Goal: Information Seeking & Learning: Learn about a topic

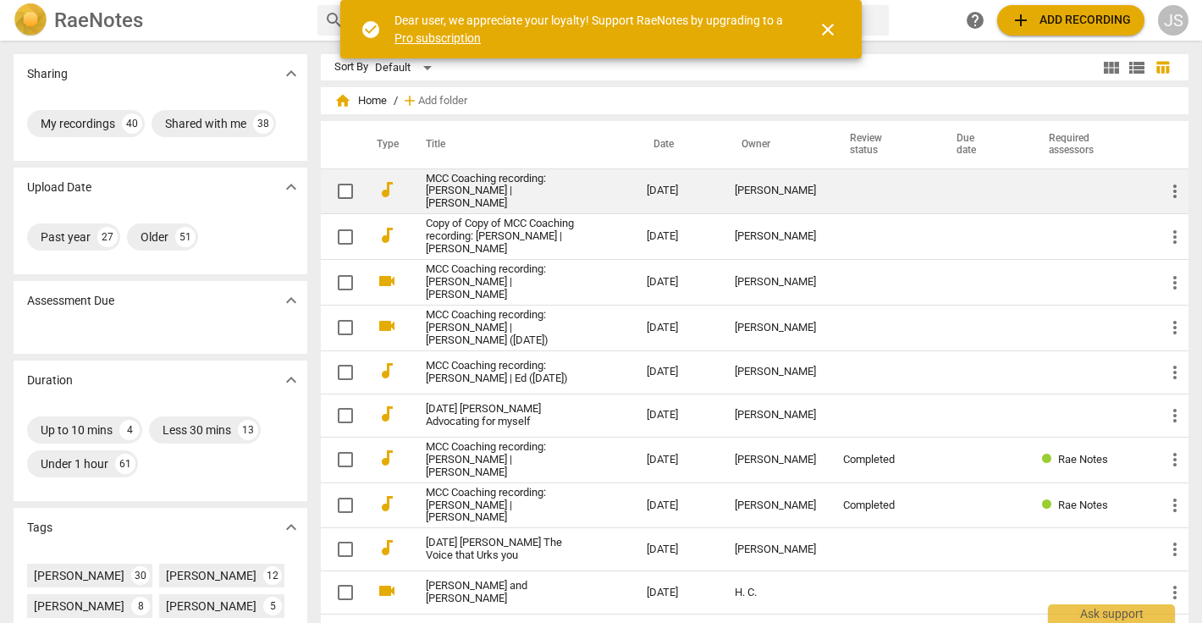
click at [467, 185] on link "MCC Coaching recording: [PERSON_NAME] | [PERSON_NAME]" at bounding box center [506, 192] width 160 height 38
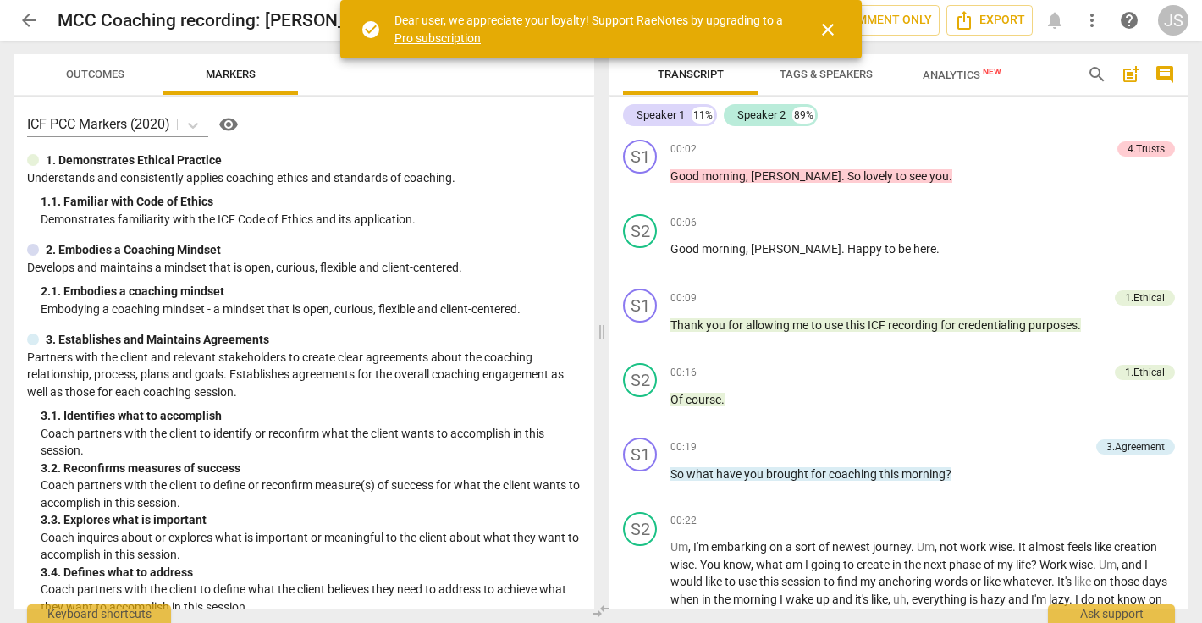
click at [827, 21] on span "close" at bounding box center [828, 29] width 20 height 20
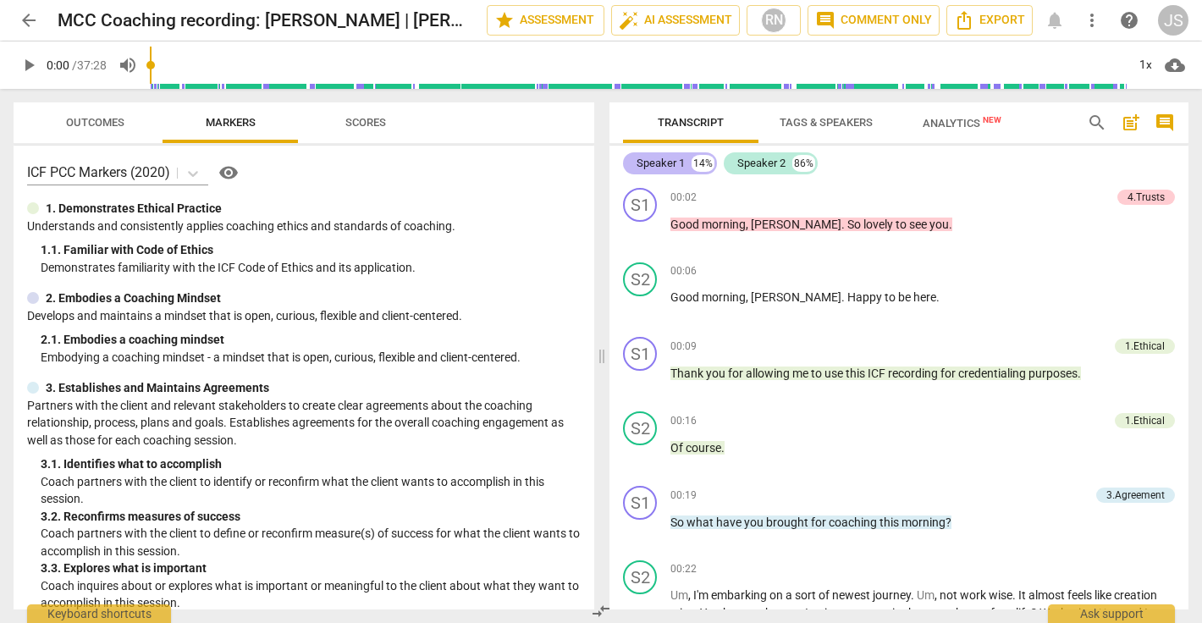
click at [695, 163] on div "14%" at bounding box center [703, 163] width 23 height 17
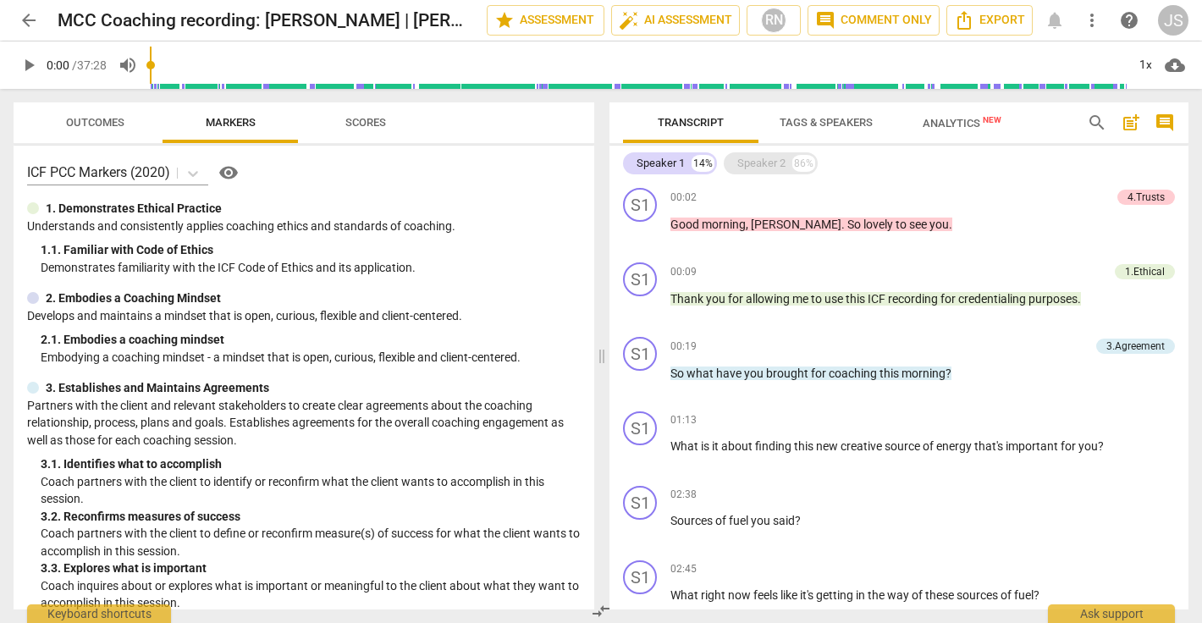
click at [765, 160] on div "Speaker 2" at bounding box center [761, 163] width 48 height 17
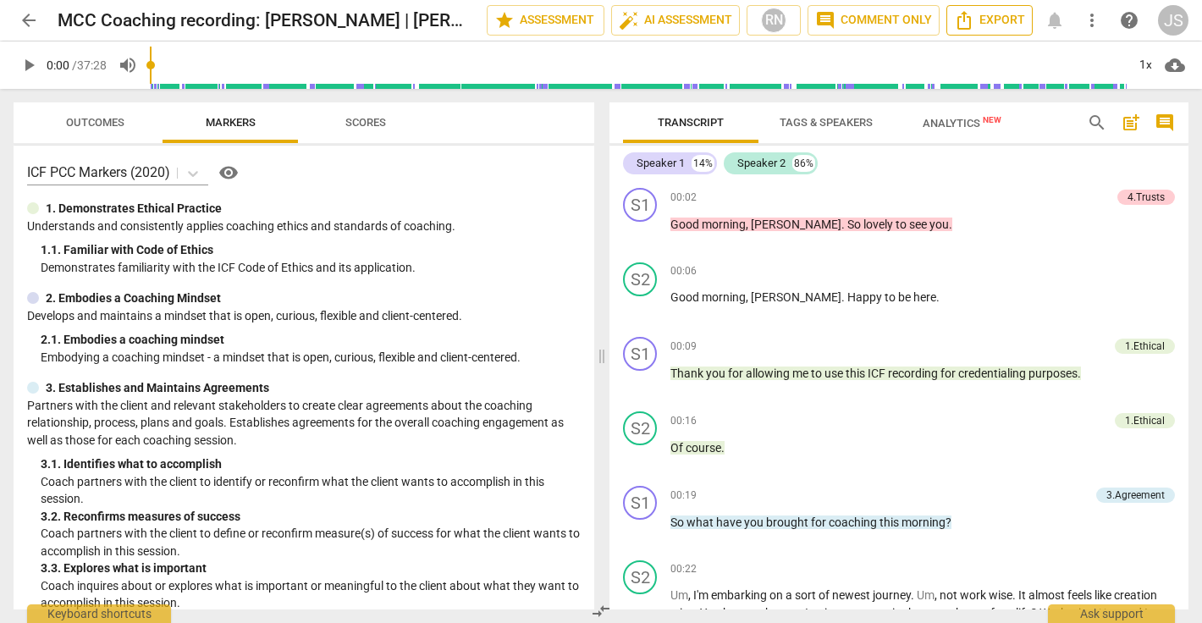
click at [984, 22] on span "Export" at bounding box center [989, 20] width 71 height 20
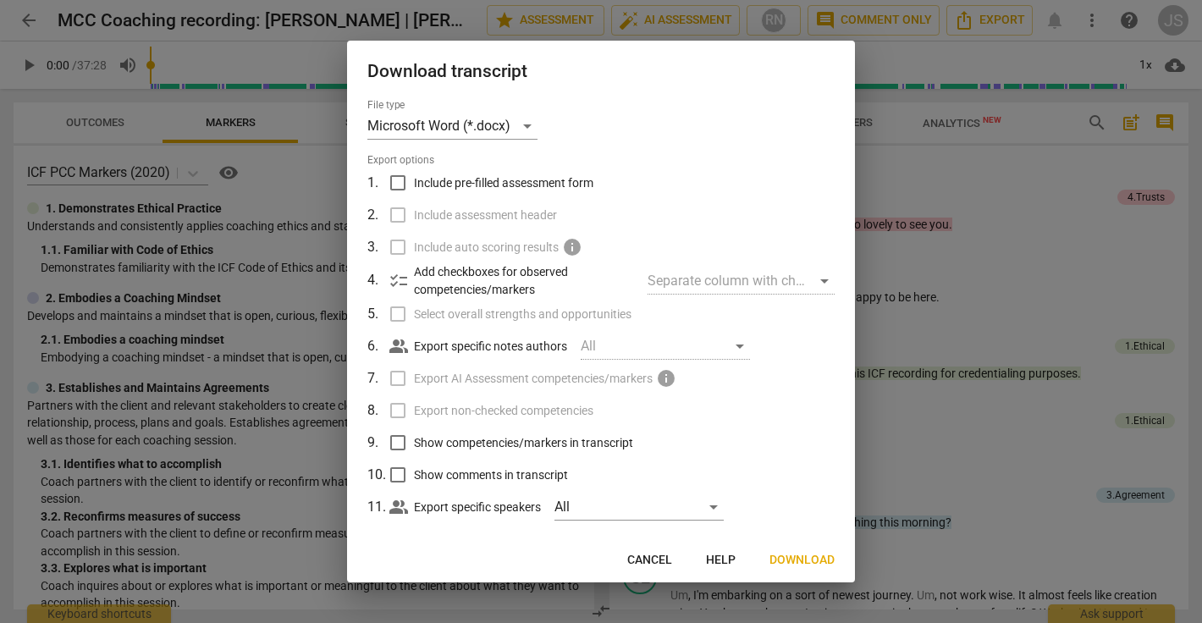
click at [646, 560] on span "Cancel" at bounding box center [649, 560] width 45 height 17
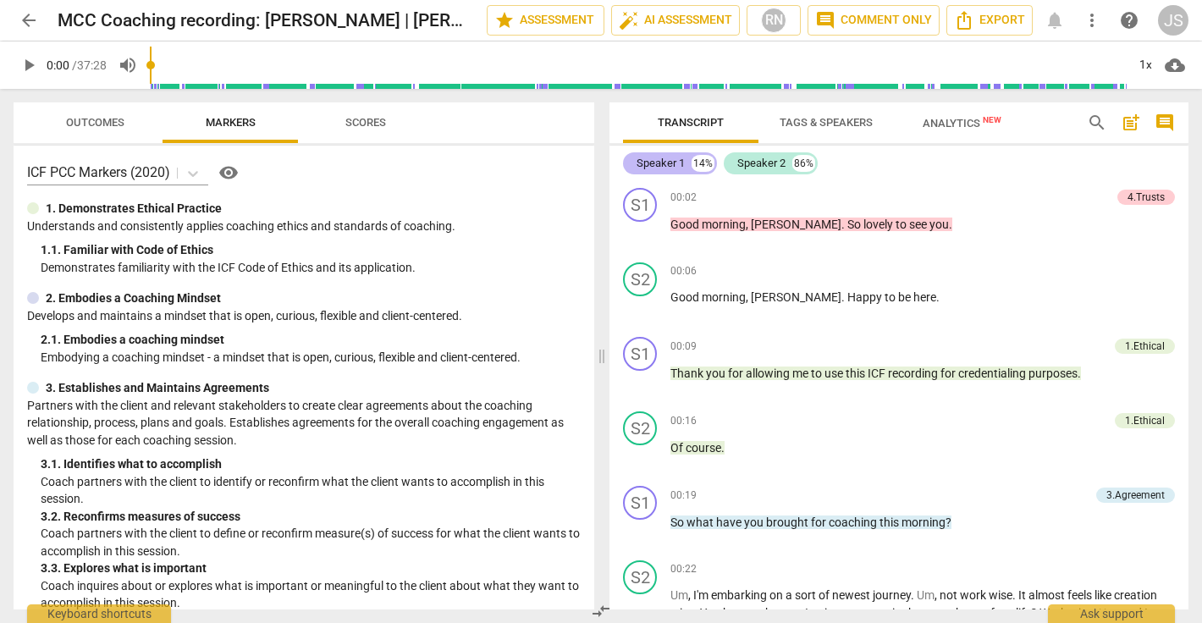
click at [699, 167] on div "14%" at bounding box center [703, 163] width 23 height 17
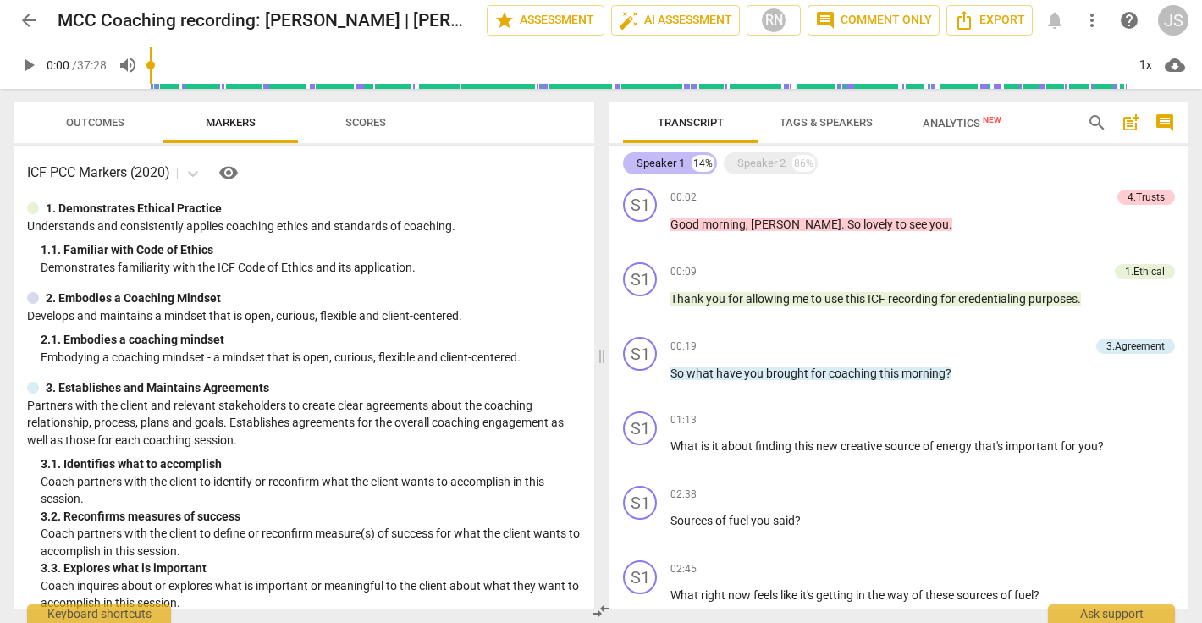
click at [695, 167] on div "14%" at bounding box center [703, 163] width 23 height 17
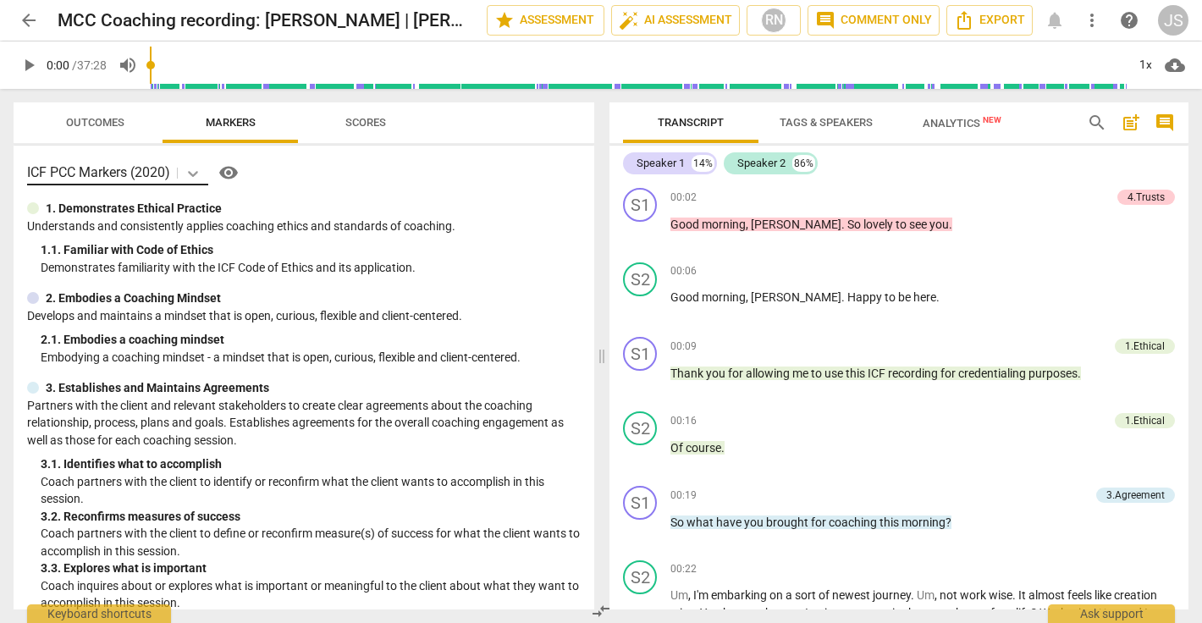
click at [191, 168] on icon at bounding box center [193, 173] width 17 height 17
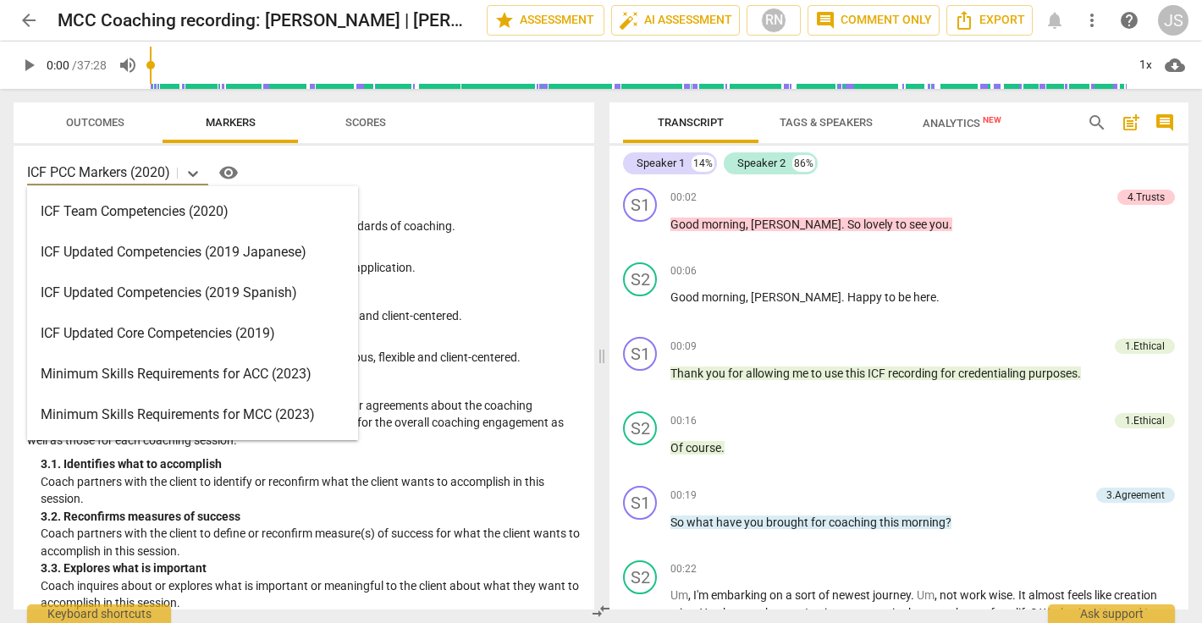
scroll to position [223, 0]
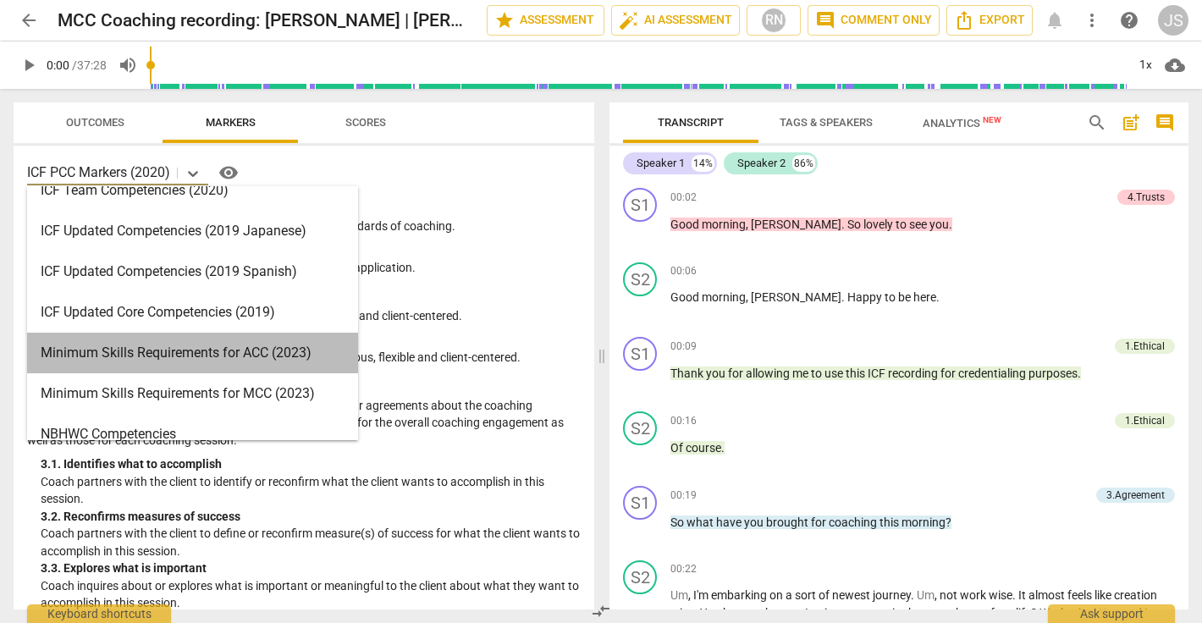
click at [177, 367] on div "Minimum Skills Requirements for ACC (2023)" at bounding box center [192, 353] width 331 height 41
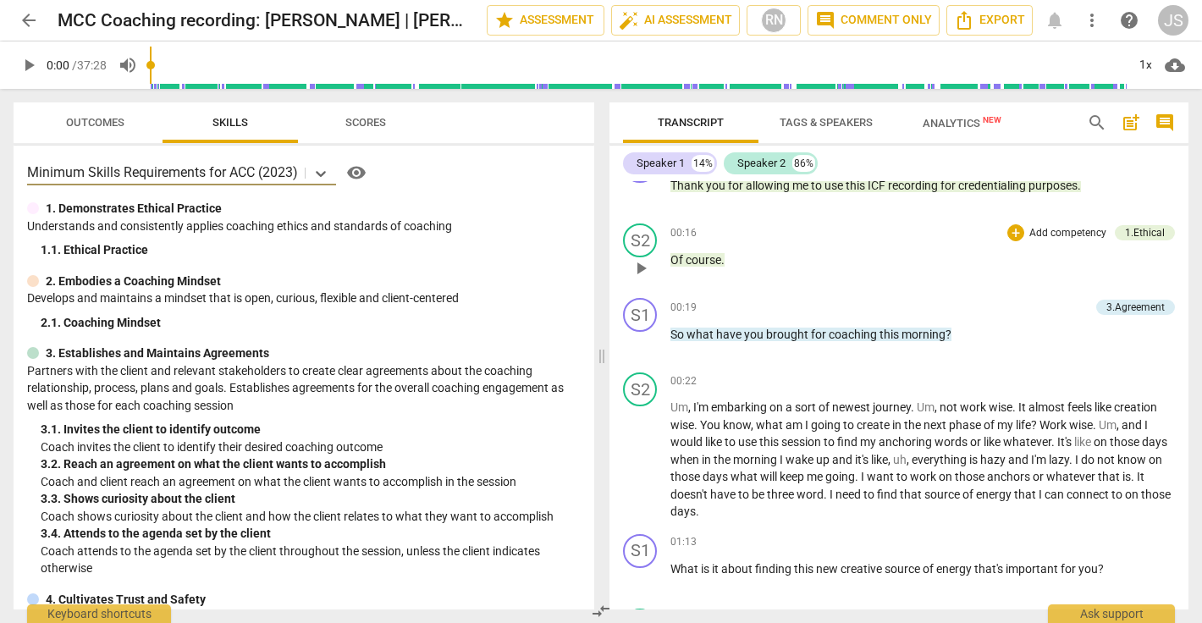
scroll to position [190, 0]
